Goal: Task Accomplishment & Management: Complete application form

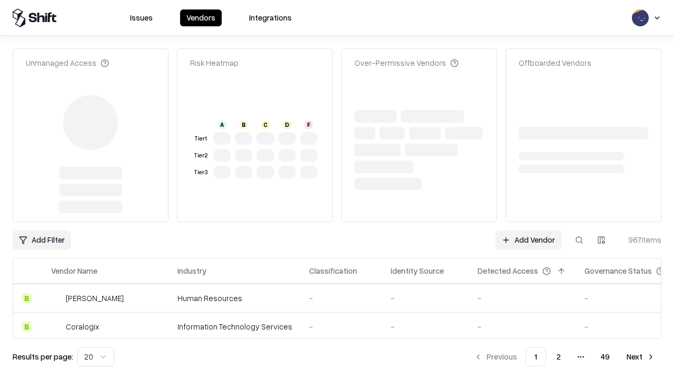
click at [528, 230] on link "Add Vendor" at bounding box center [528, 239] width 66 height 19
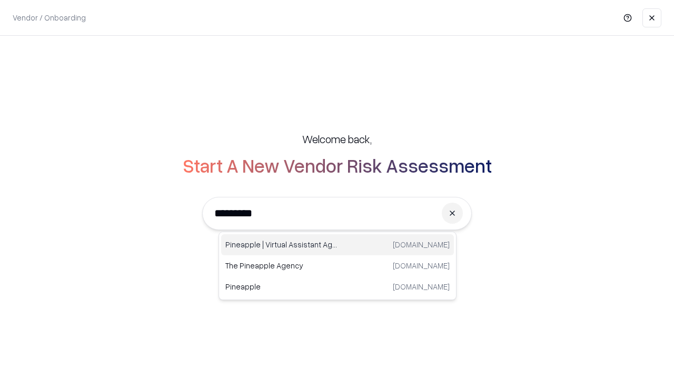
click at [337, 245] on div "Pineapple | Virtual Assistant Agency trypineapple.com" at bounding box center [337, 244] width 233 height 21
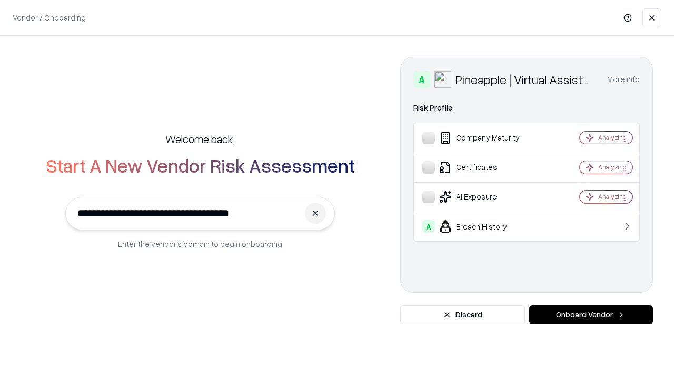
type input "**********"
click at [590, 315] on button "Onboard Vendor" at bounding box center [591, 314] width 124 height 19
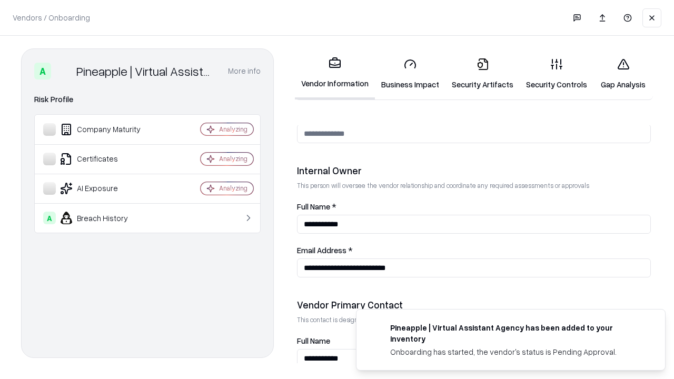
scroll to position [545, 0]
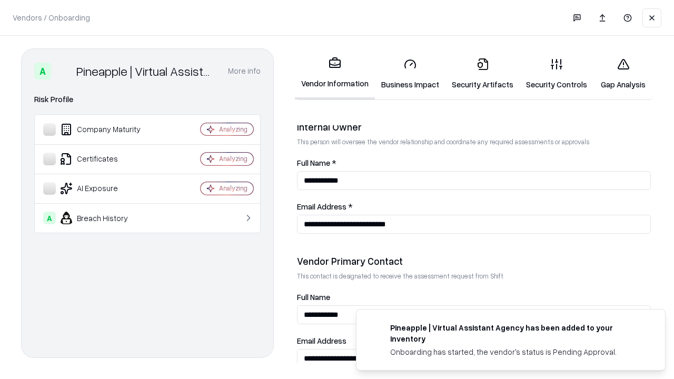
click at [410, 74] on link "Business Impact" at bounding box center [410, 73] width 71 height 49
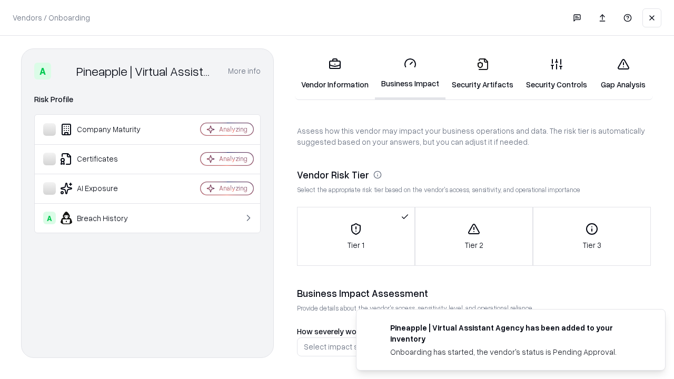
click at [482, 74] on link "Security Artifacts" at bounding box center [482, 73] width 74 height 49
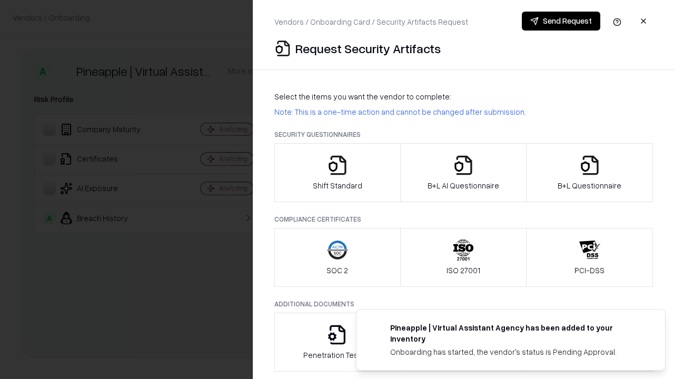
click at [337, 173] on icon "button" at bounding box center [337, 165] width 21 height 21
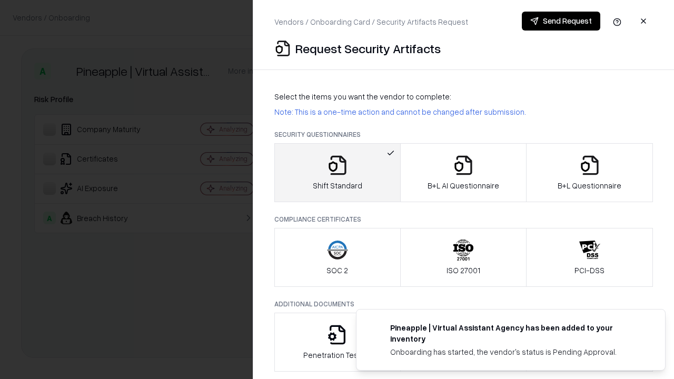
click at [560, 21] on button "Send Request" at bounding box center [561, 21] width 78 height 19
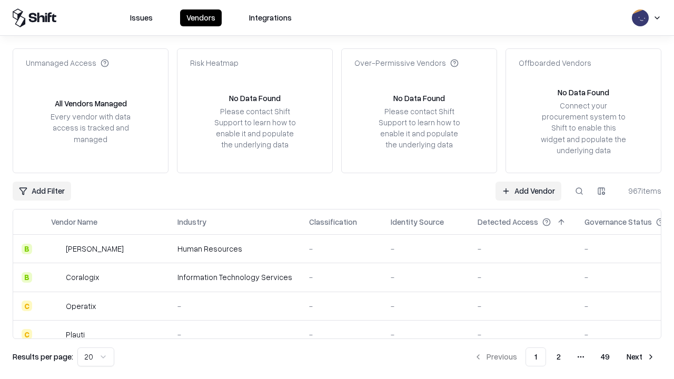
click at [579, 190] on button at bounding box center [578, 191] width 19 height 19
type input "**********"
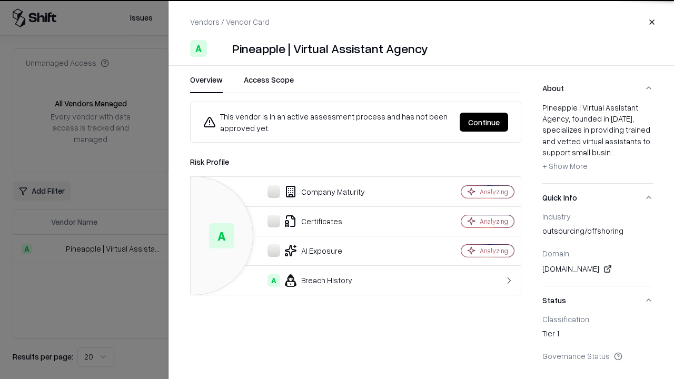
click at [484, 122] on button "Continue" at bounding box center [483, 122] width 48 height 19
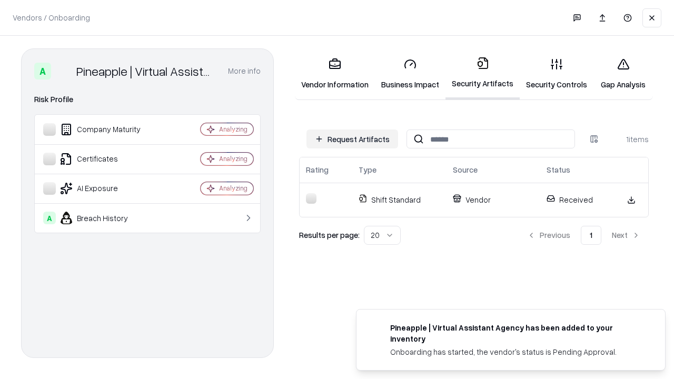
click at [556, 74] on link "Security Controls" at bounding box center [556, 73] width 74 height 49
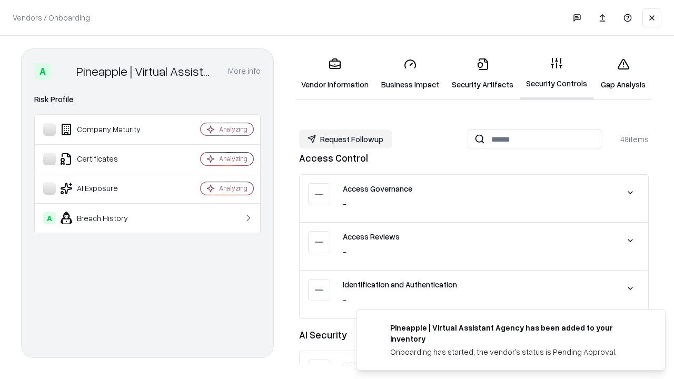
click at [345, 139] on button "Request Followup" at bounding box center [345, 138] width 93 height 19
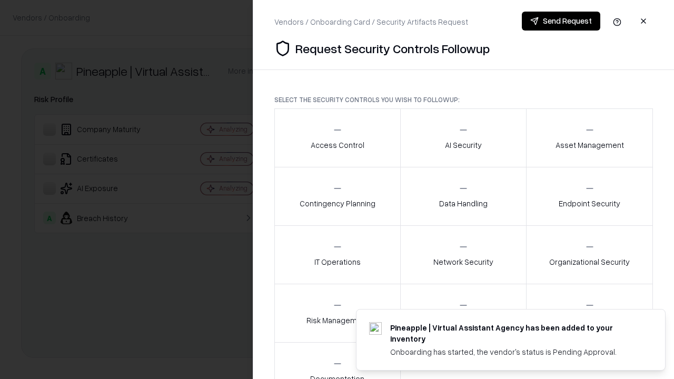
click at [337, 138] on div "Access Control" at bounding box center [337, 138] width 54 height 26
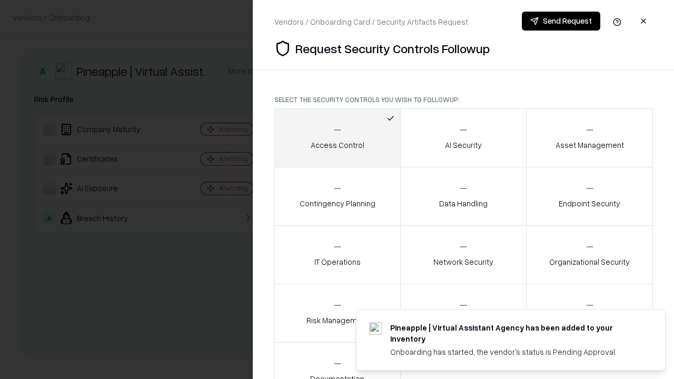
click at [560, 21] on button "Send Request" at bounding box center [561, 21] width 78 height 19
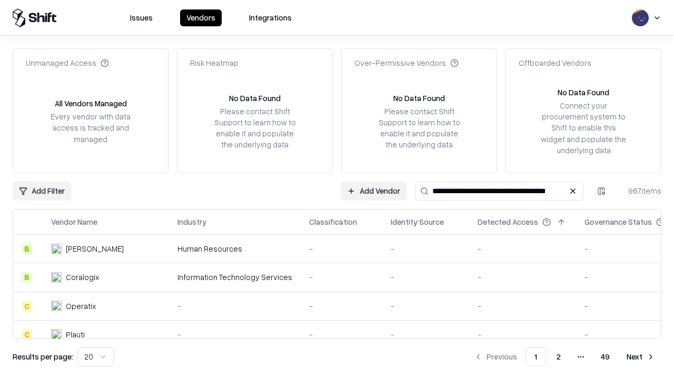
type input "**********"
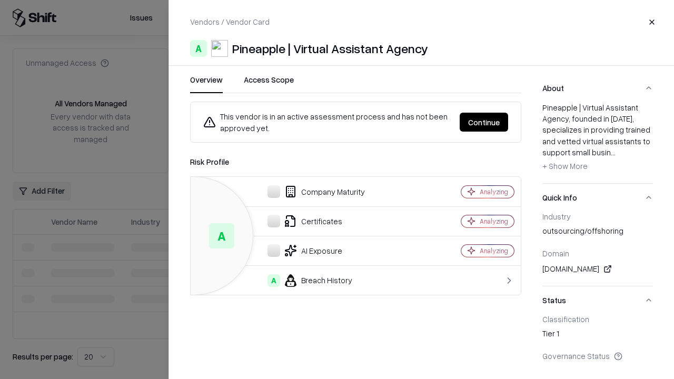
click at [484, 122] on button "Continue" at bounding box center [483, 122] width 48 height 19
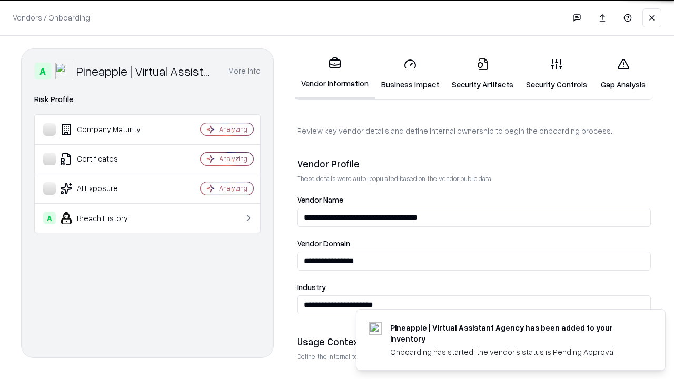
click at [623, 74] on link "Gap Analysis" at bounding box center [622, 73] width 59 height 49
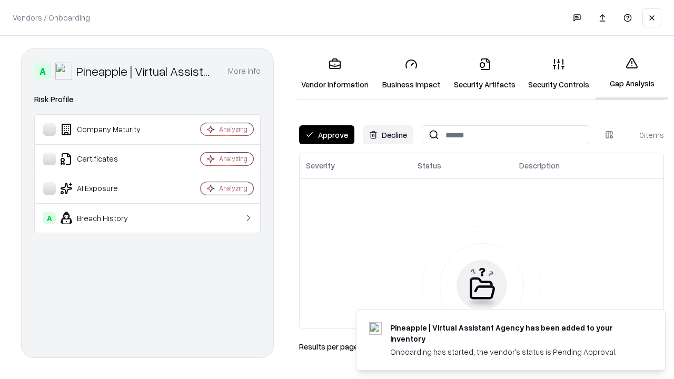
click at [326, 135] on button "Approve" at bounding box center [326, 134] width 55 height 19
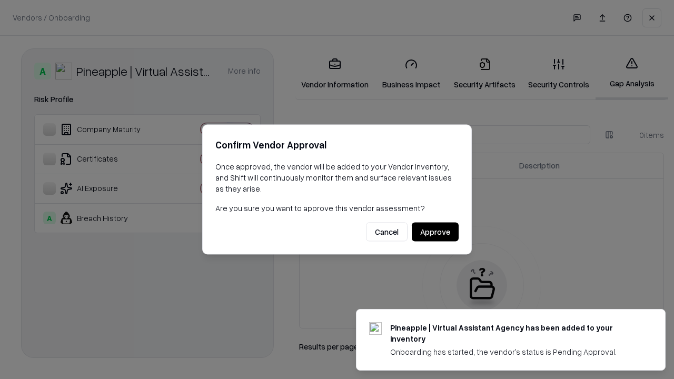
click at [435, 232] on button "Approve" at bounding box center [435, 232] width 47 height 19
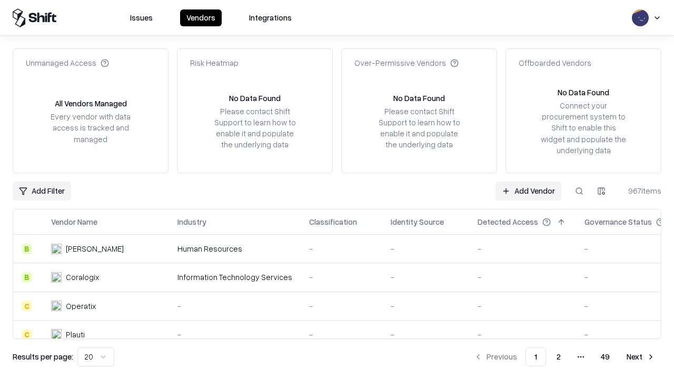
type input "**********"
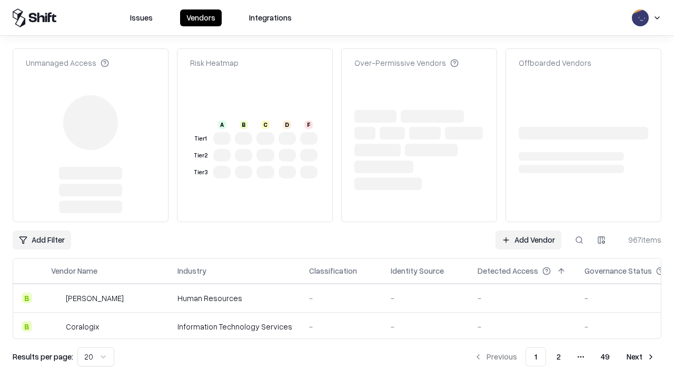
click at [528, 240] on link "Add Vendor" at bounding box center [528, 239] width 66 height 19
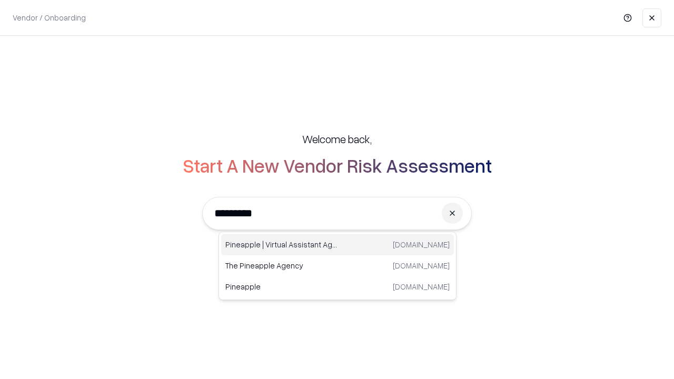
click at [337, 245] on div "Pineapple | Virtual Assistant Agency trypineapple.com" at bounding box center [337, 244] width 233 height 21
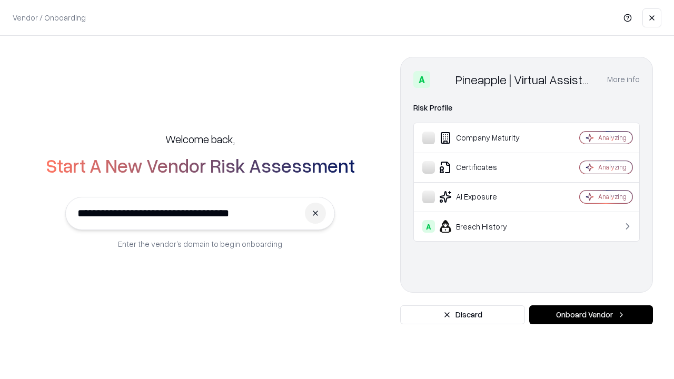
type input "**********"
click at [590, 315] on button "Onboard Vendor" at bounding box center [591, 314] width 124 height 19
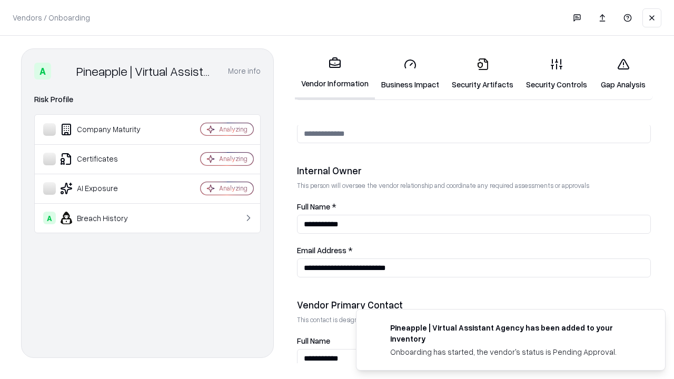
scroll to position [545, 0]
